Goal: Navigation & Orientation: Find specific page/section

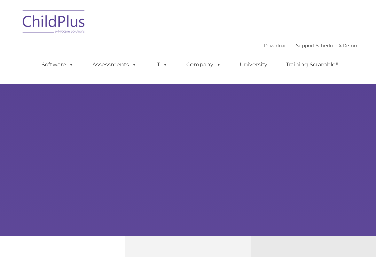
type input ""
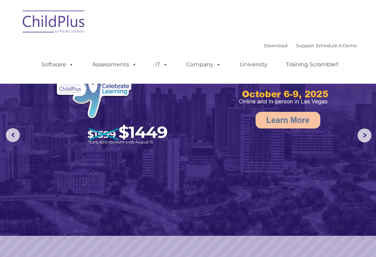
select select "MEDIUM"
click at [50, 25] on img at bounding box center [54, 23] width 70 height 35
click at [51, 23] on img at bounding box center [54, 23] width 70 height 35
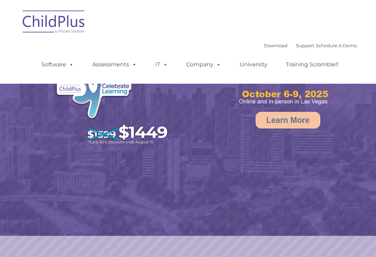
select select "MEDIUM"
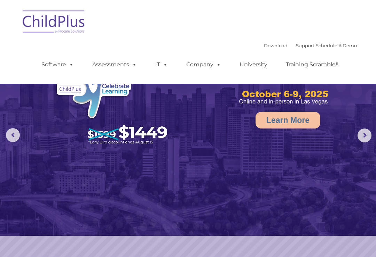
click at [49, 25] on img at bounding box center [54, 23] width 70 height 35
click at [54, 22] on img at bounding box center [54, 23] width 70 height 35
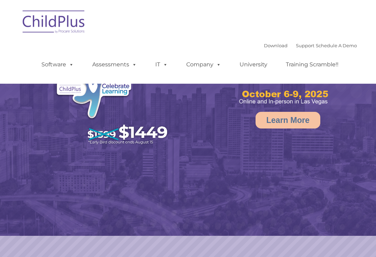
select select "MEDIUM"
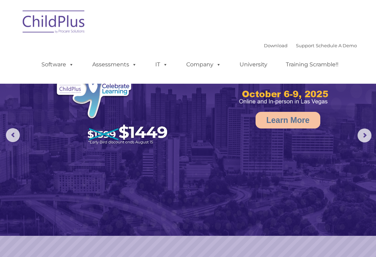
click at [51, 23] on img at bounding box center [54, 23] width 70 height 35
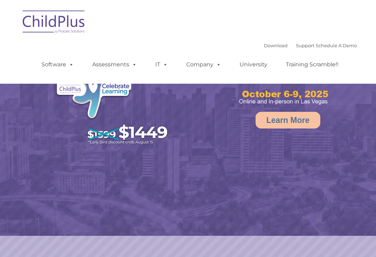
select select "MEDIUM"
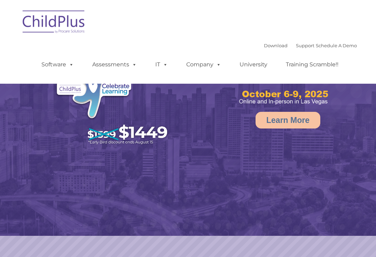
select select "MEDIUM"
